Goal: Communication & Community: Connect with others

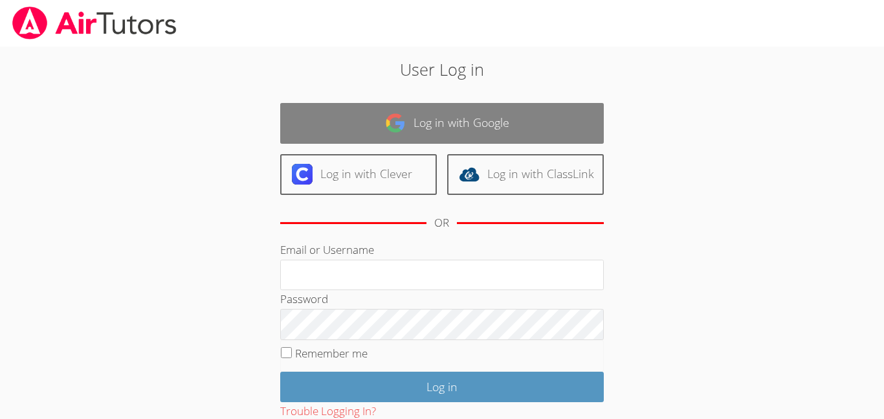
click at [451, 118] on link "Log in with Google" at bounding box center [442, 123] width 324 height 41
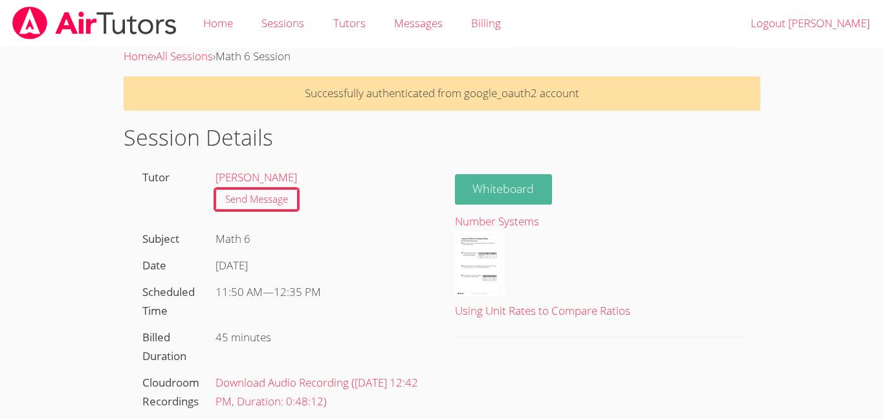
click at [489, 194] on button "Whiteboard" at bounding box center [504, 189] width 98 height 30
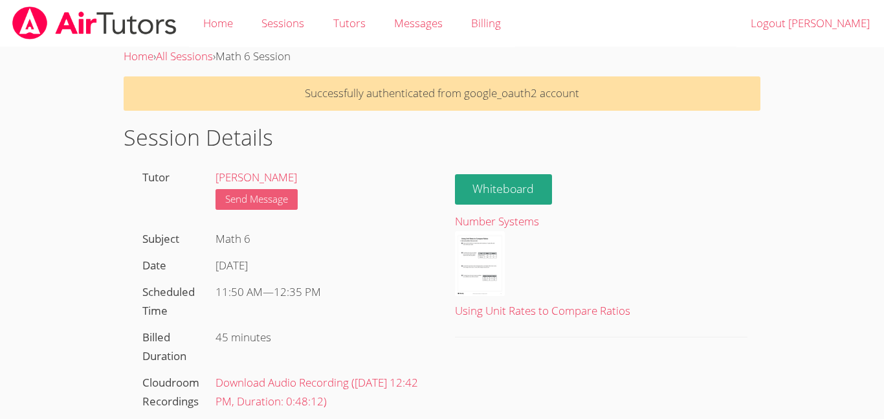
click at [280, 192] on link "Send Message" at bounding box center [257, 199] width 82 height 21
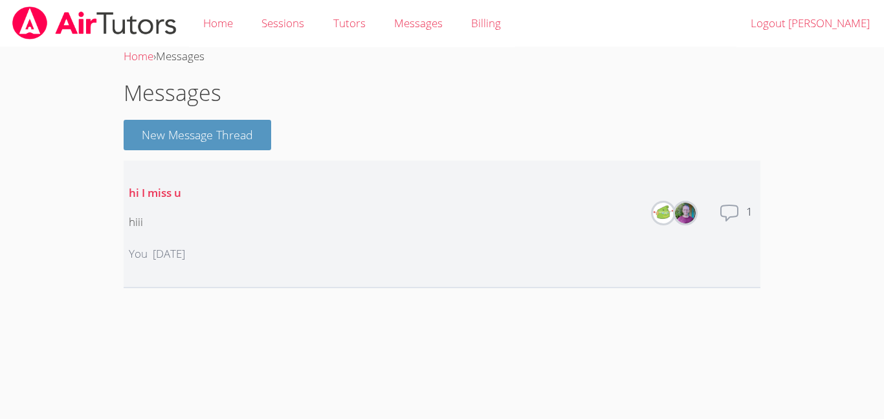
click at [282, 204] on li "hi I miss u hiii You [DATE] Members Total messages 1" at bounding box center [442, 225] width 637 height 128
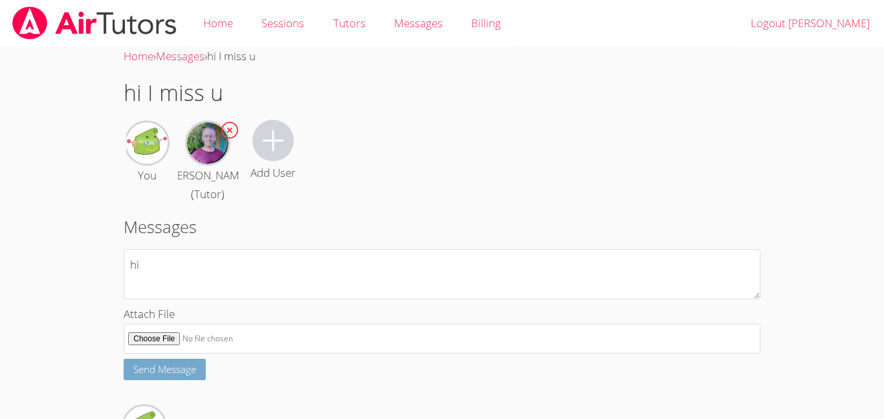
type textarea "hi"
click at [172, 375] on span "Send Message" at bounding box center [164, 369] width 63 height 13
click at [277, 140] on icon at bounding box center [273, 139] width 21 height 21
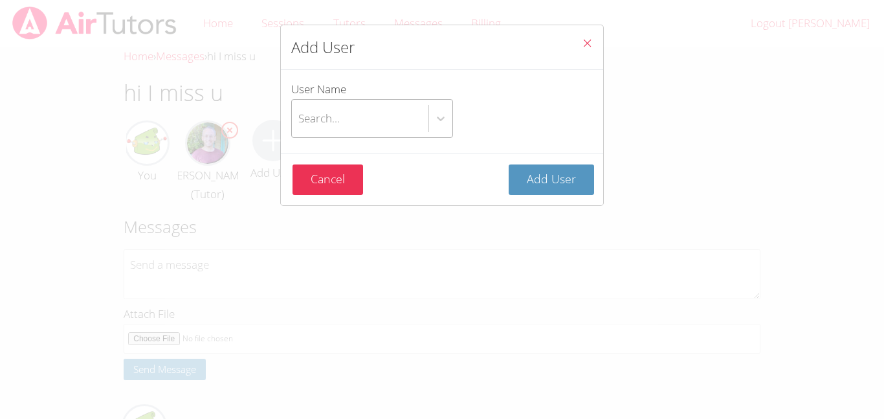
click at [350, 117] on div "Search..." at bounding box center [360, 119] width 137 height 38
click at [300, 117] on input "User Name Search..." at bounding box center [298, 119] width 1 height 30
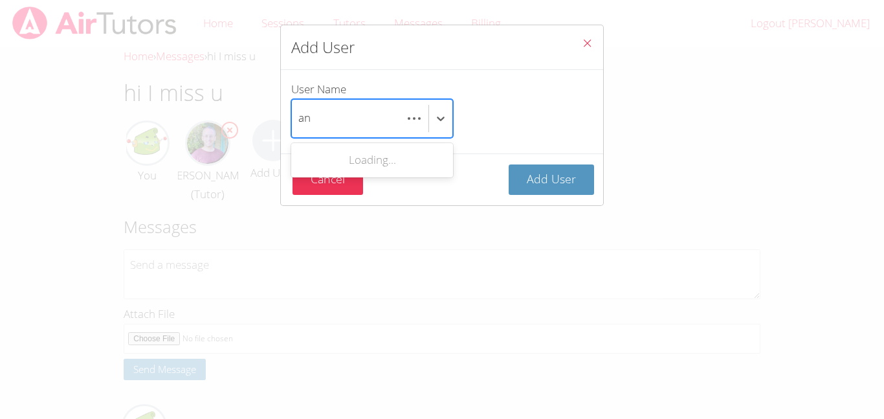
type input "a"
click at [587, 34] on button "Close" at bounding box center [588, 44] width 32 height 39
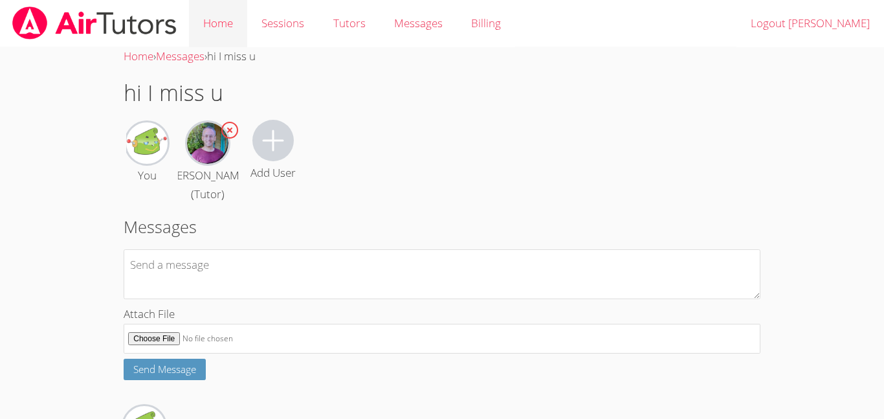
click at [228, 28] on link "Home" at bounding box center [218, 23] width 58 height 47
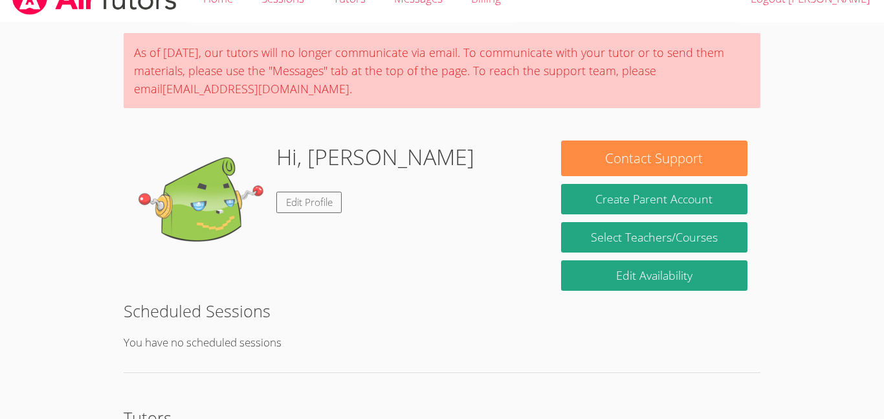
scroll to position [27, 0]
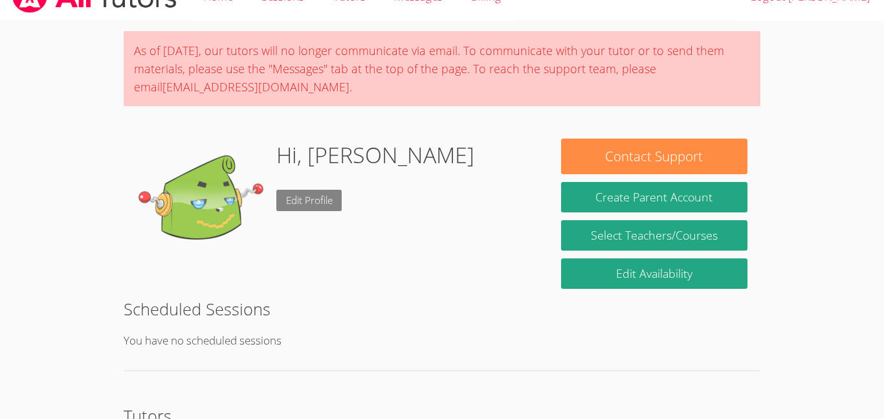
click at [330, 201] on link "Edit Profile" at bounding box center [309, 200] width 66 height 21
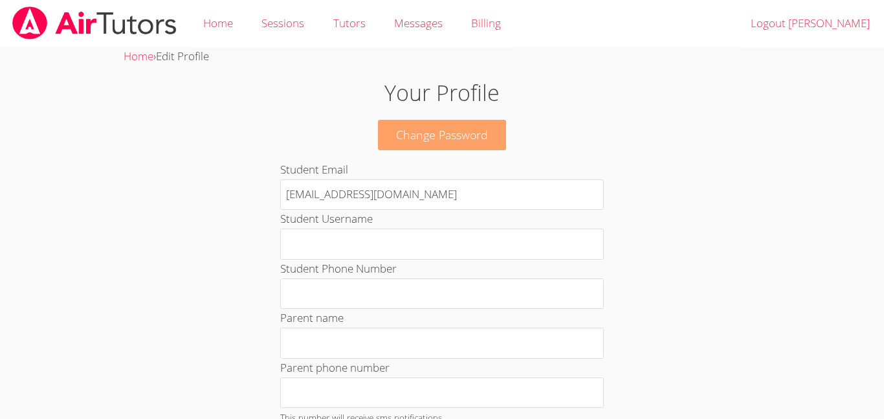
click at [404, 149] on link "Change Password" at bounding box center [442, 135] width 128 height 30
